Goal: Information Seeking & Learning: Learn about a topic

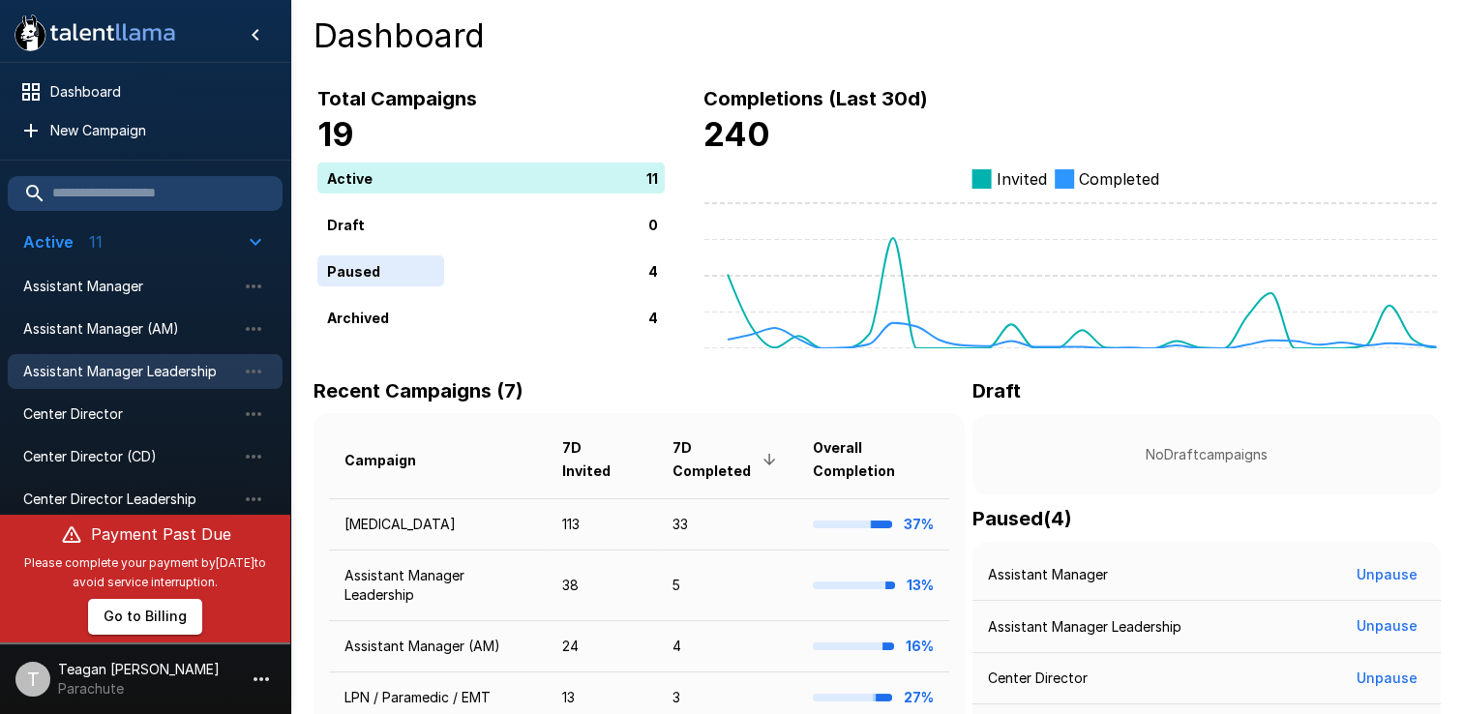
click at [121, 368] on span "Assistant Manager Leadership" at bounding box center [129, 371] width 213 height 19
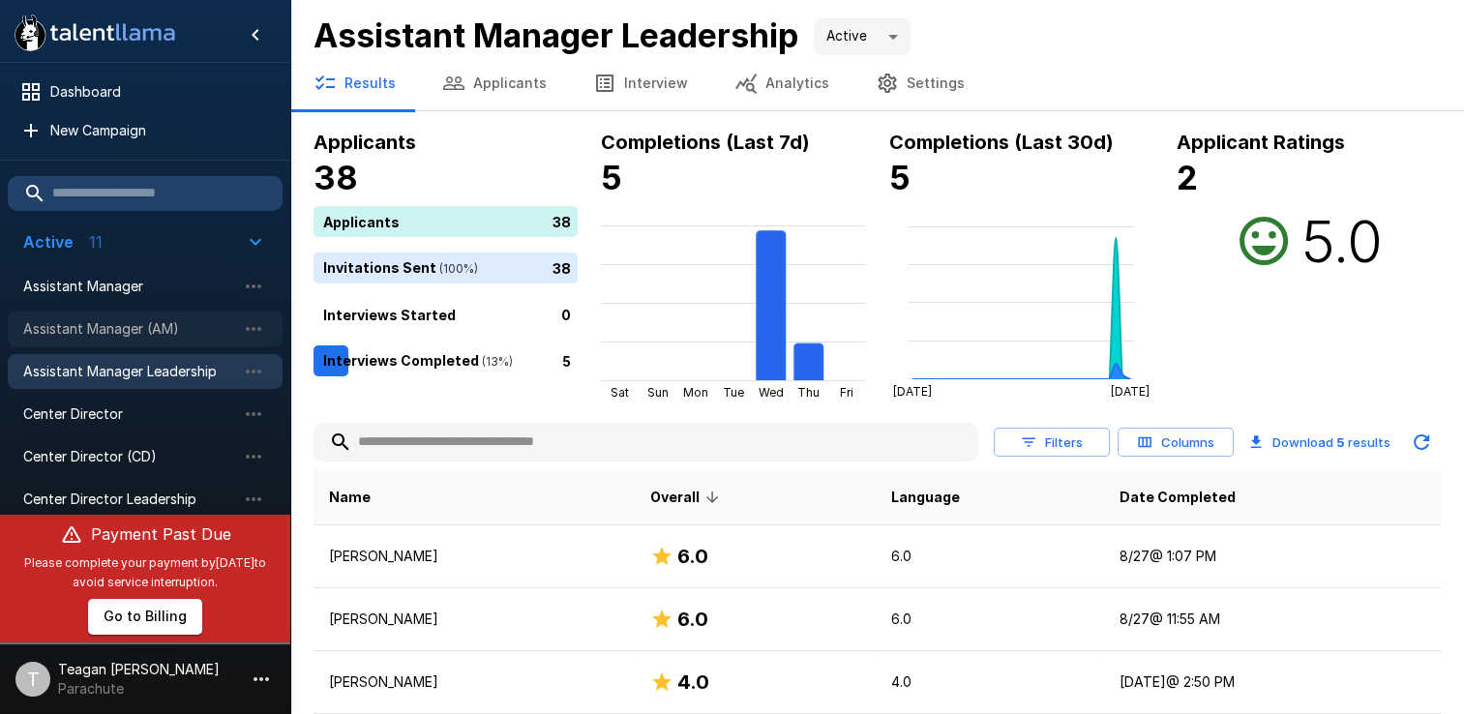
click at [121, 330] on span "Assistant Manager (AM)" at bounding box center [129, 328] width 213 height 19
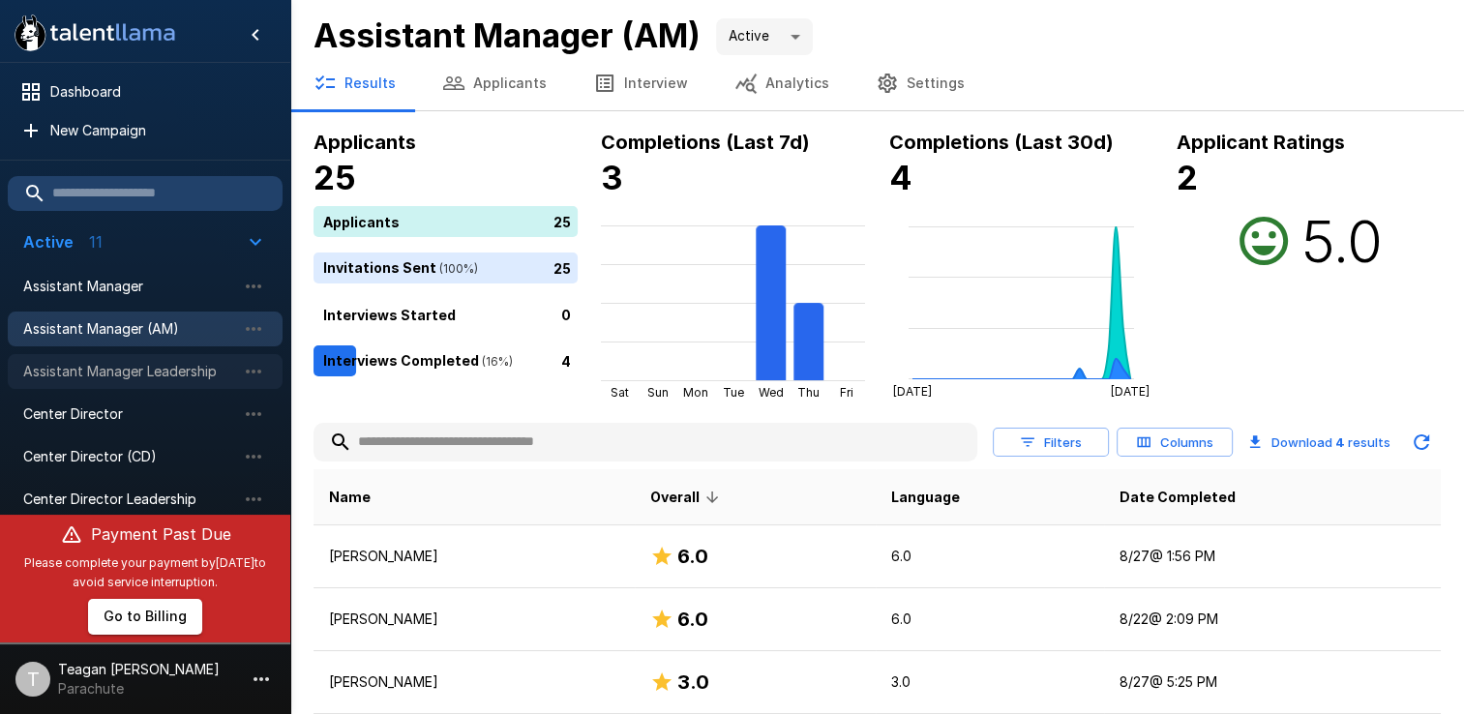
click at [135, 367] on span "Assistant Manager Leadership" at bounding box center [129, 371] width 213 height 19
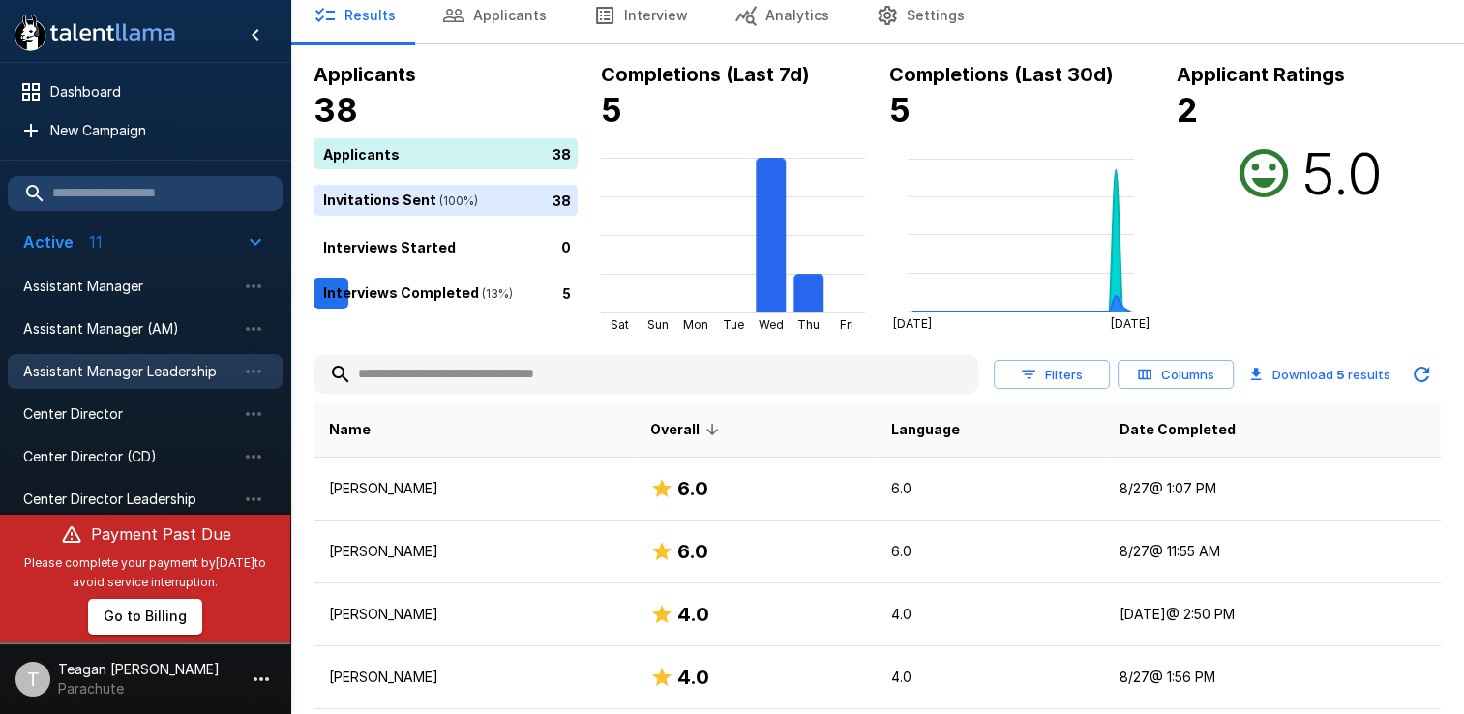
scroll to position [189, 0]
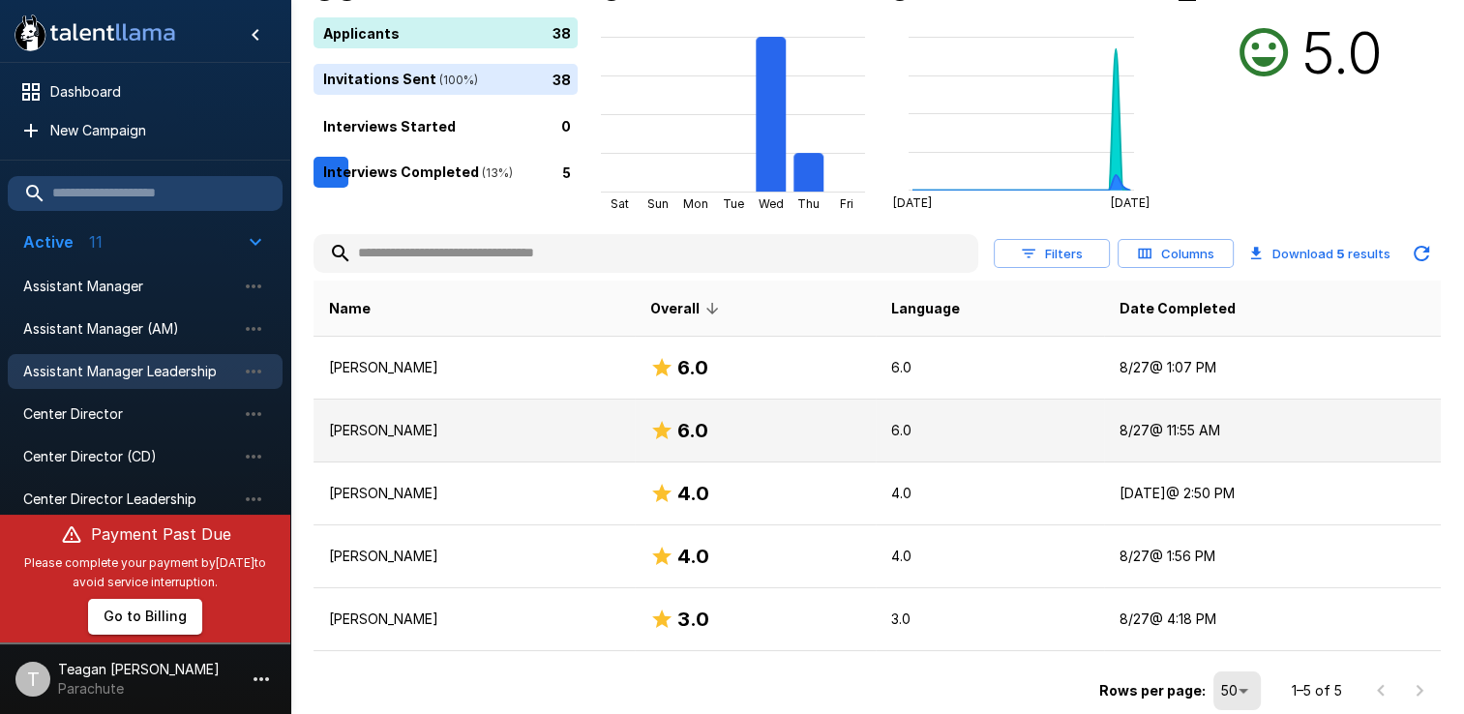
click at [512, 419] on td "[PERSON_NAME]" at bounding box center [473, 431] width 321 height 63
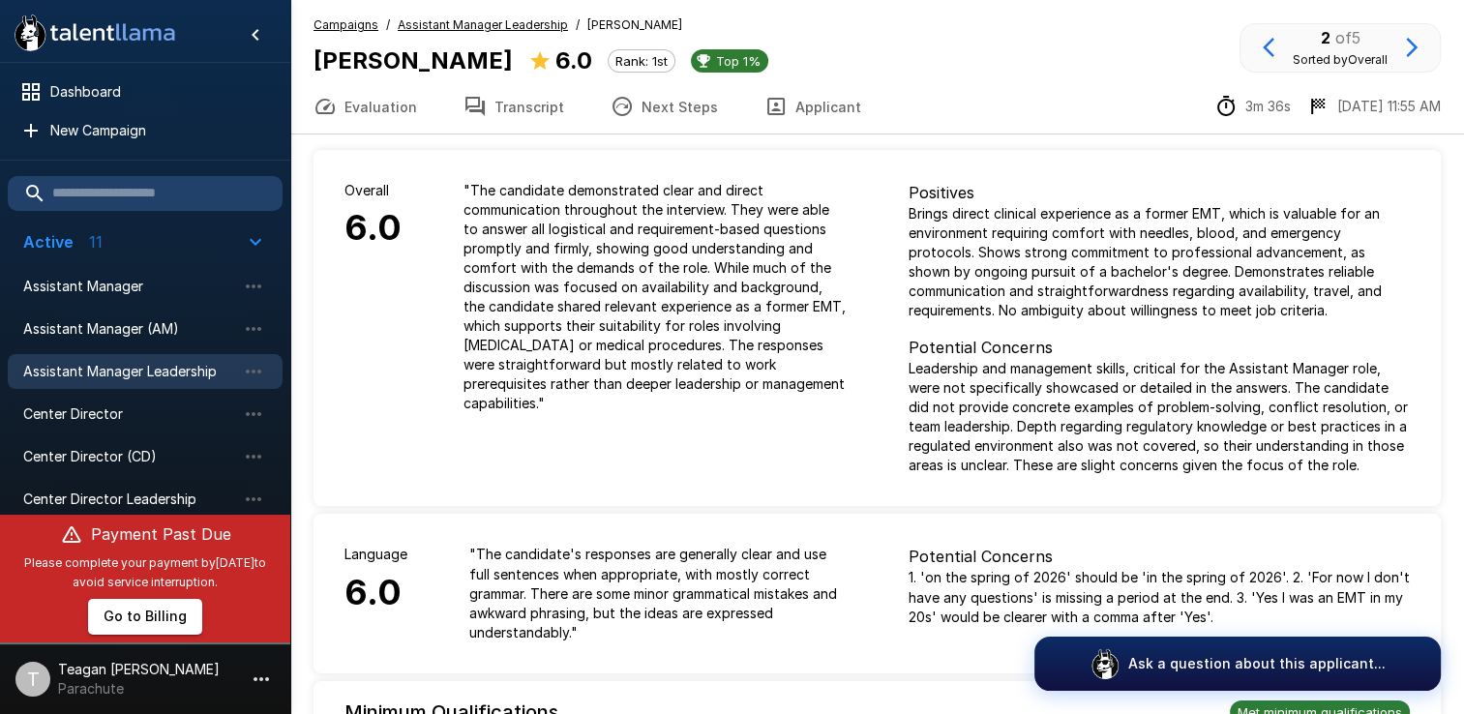
click at [541, 104] on button "Transcript" at bounding box center [513, 106] width 147 height 54
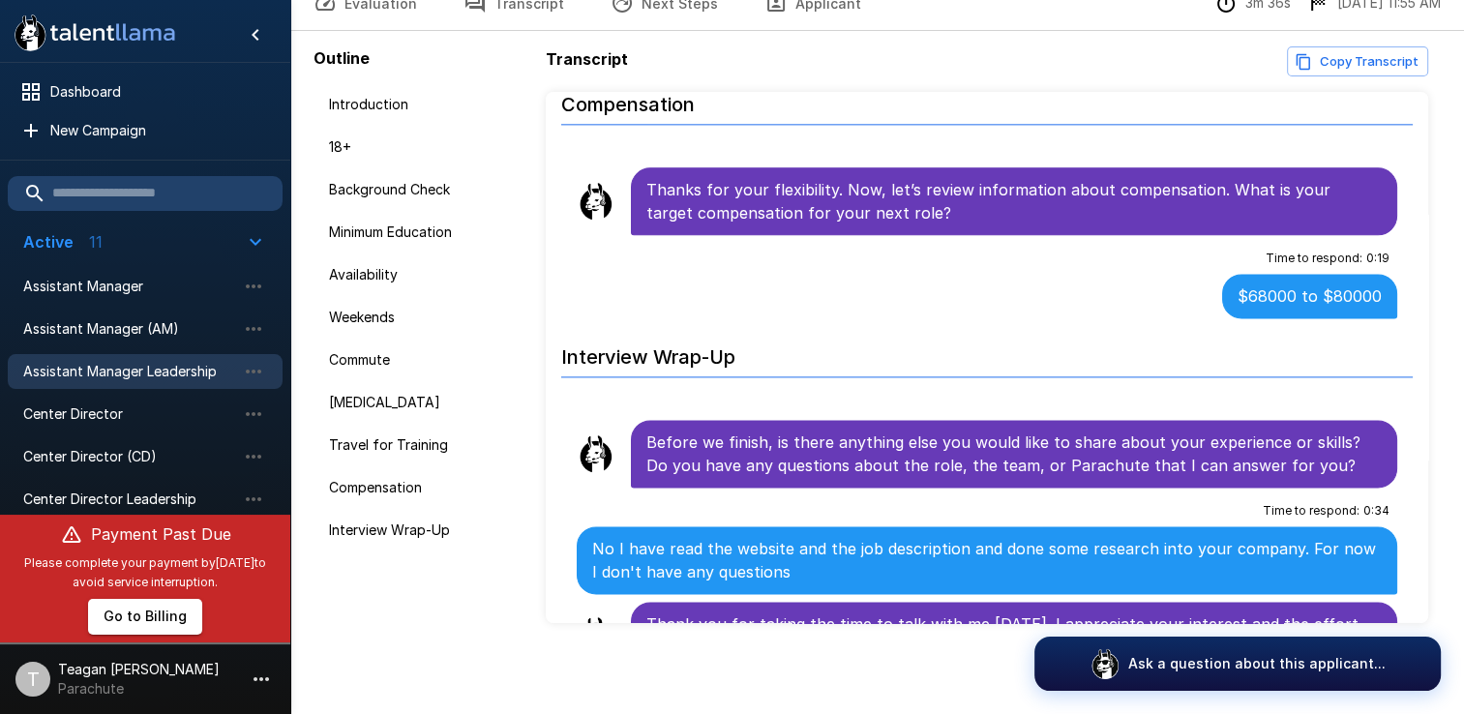
scroll to position [104, 0]
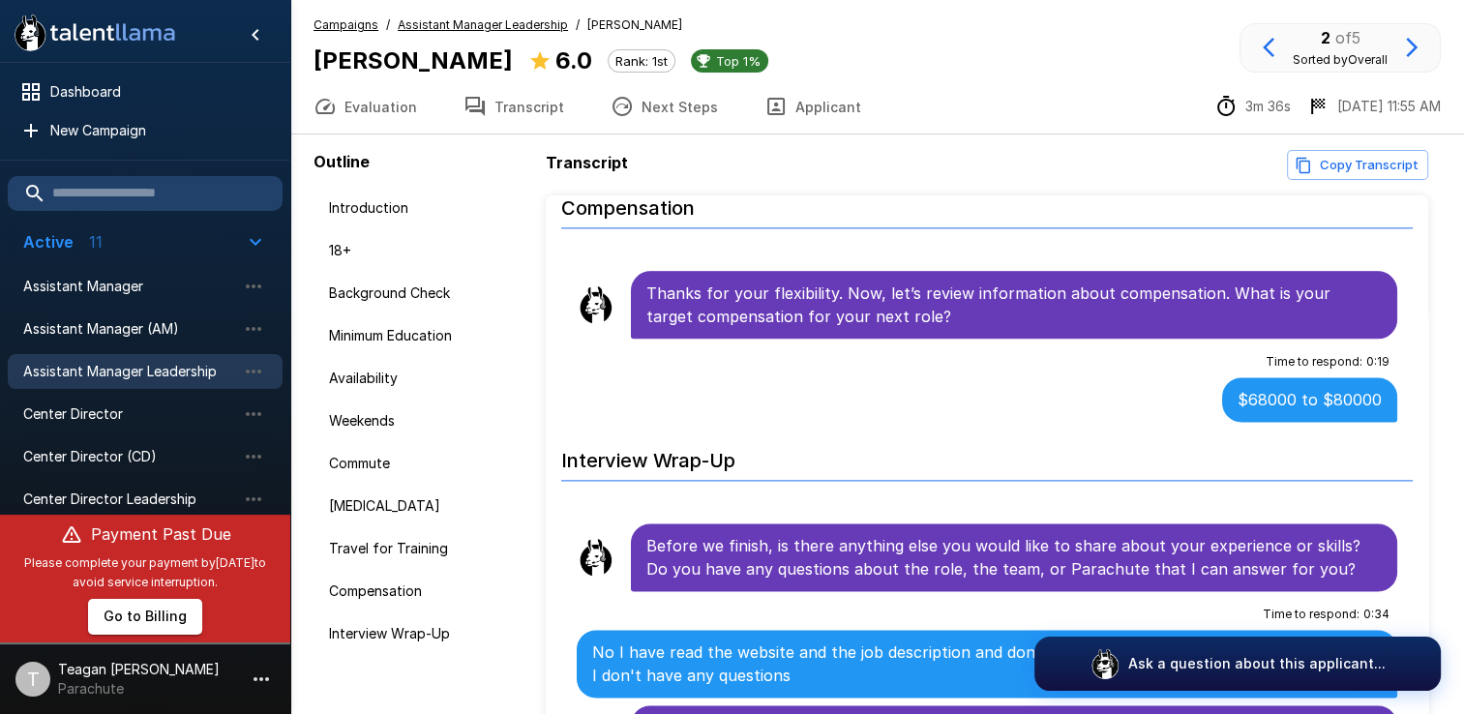
click at [200, 362] on span "Assistant Manager Leadership" at bounding box center [129, 371] width 213 height 19
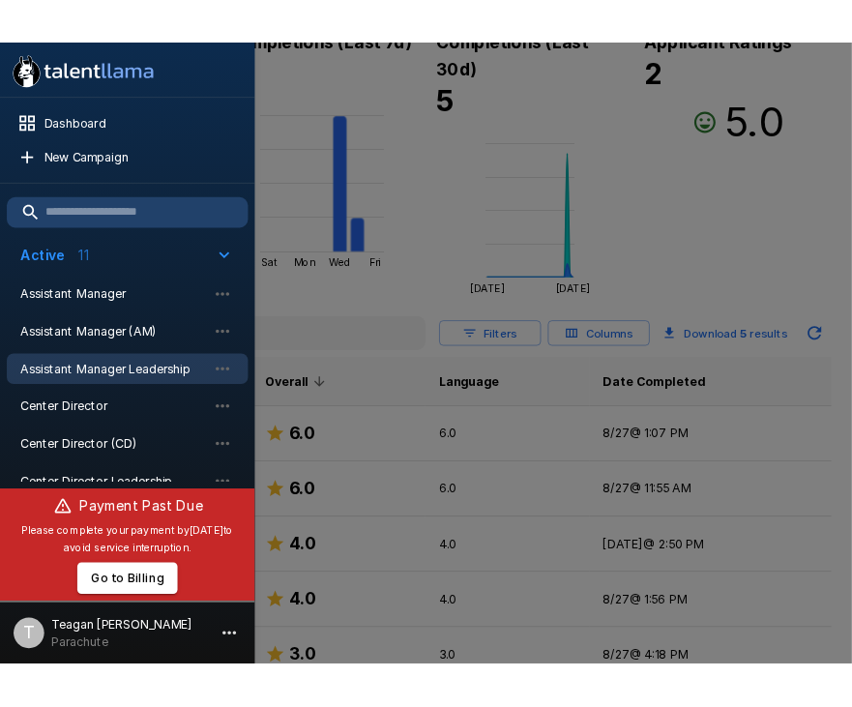
scroll to position [276, 0]
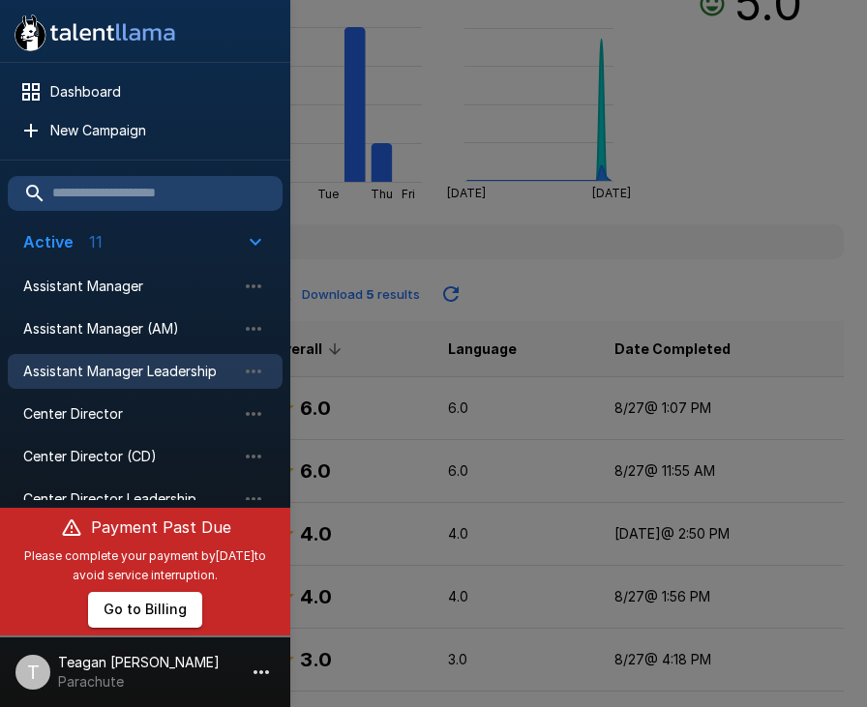
click at [684, 227] on div at bounding box center [433, 353] width 867 height 707
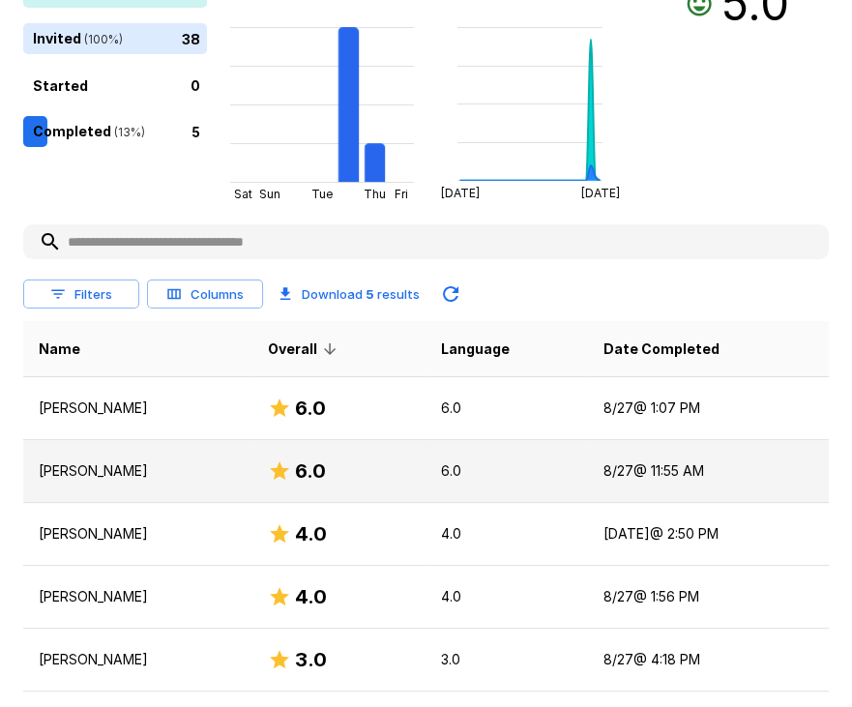
click at [145, 473] on p "[PERSON_NAME]" at bounding box center [138, 471] width 198 height 19
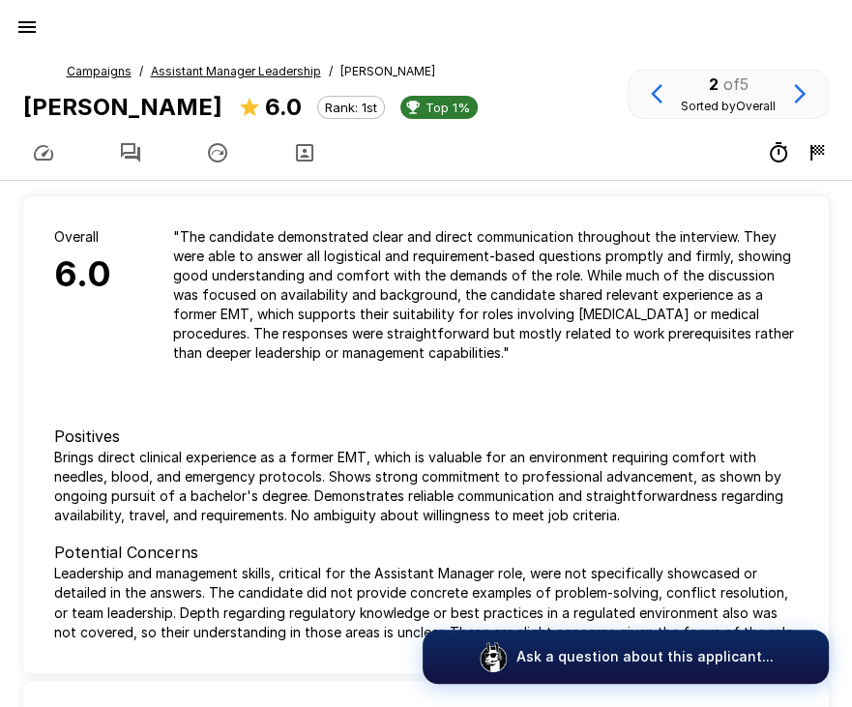
click at [132, 154] on icon "button" at bounding box center [130, 152] width 23 height 23
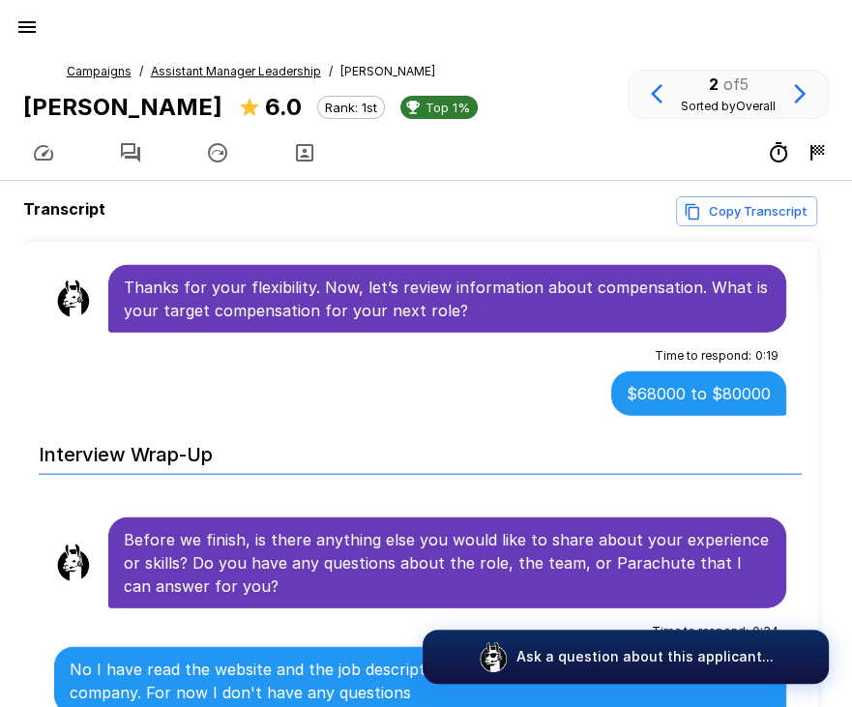
scroll to position [152, 0]
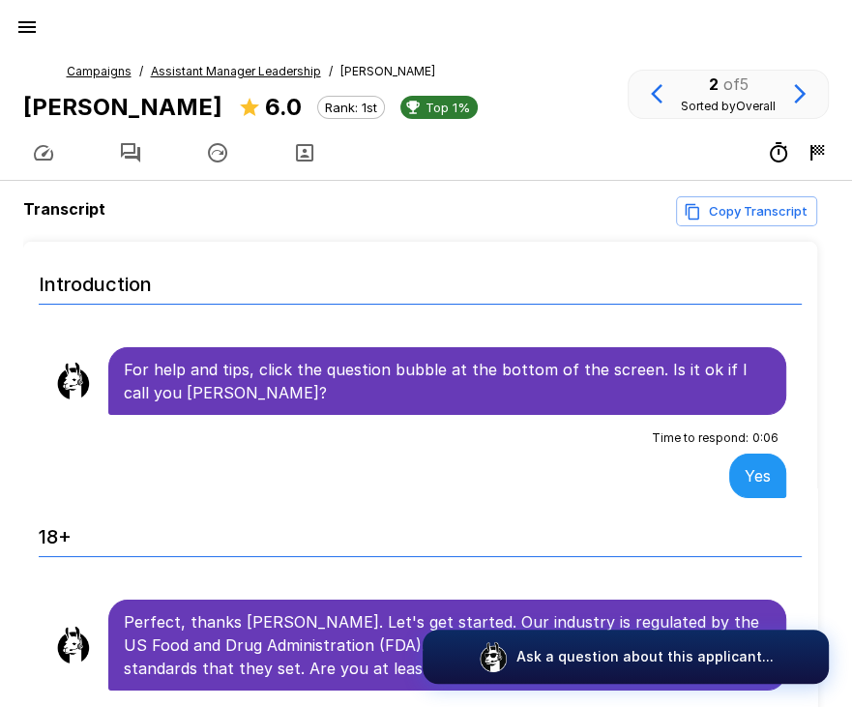
click at [213, 73] on u "Assistant Manager Leadership" at bounding box center [236, 71] width 170 height 15
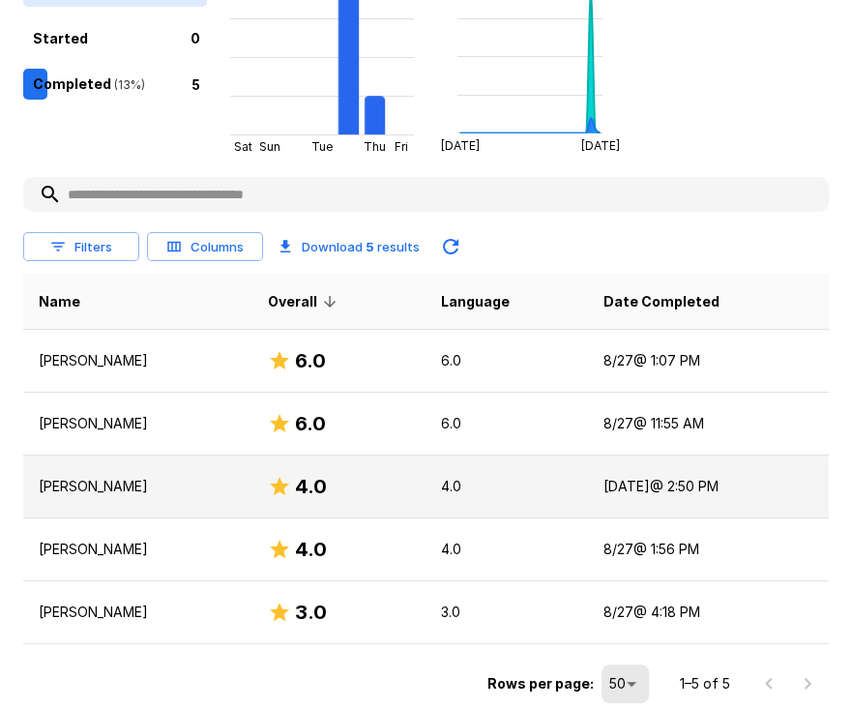
scroll to position [130, 0]
